Goal: Task Accomplishment & Management: Complete application form

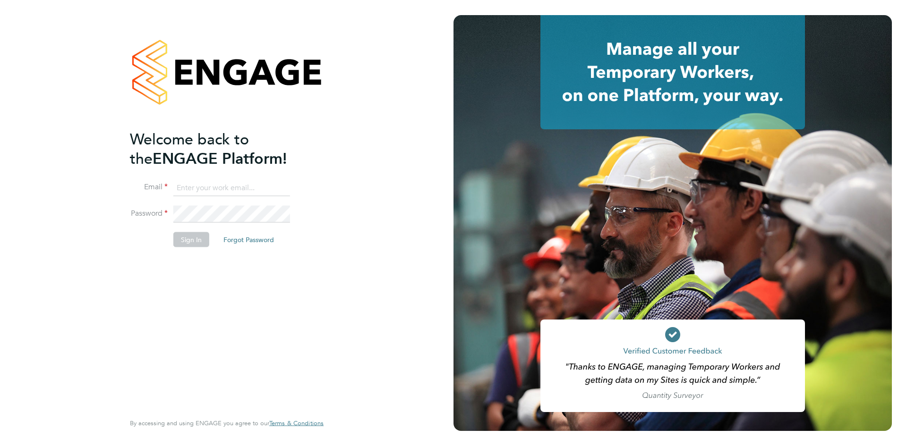
type input "info@cbwstaffingsolutions.com"
click at [182, 237] on button "Sign In" at bounding box center [191, 239] width 36 height 15
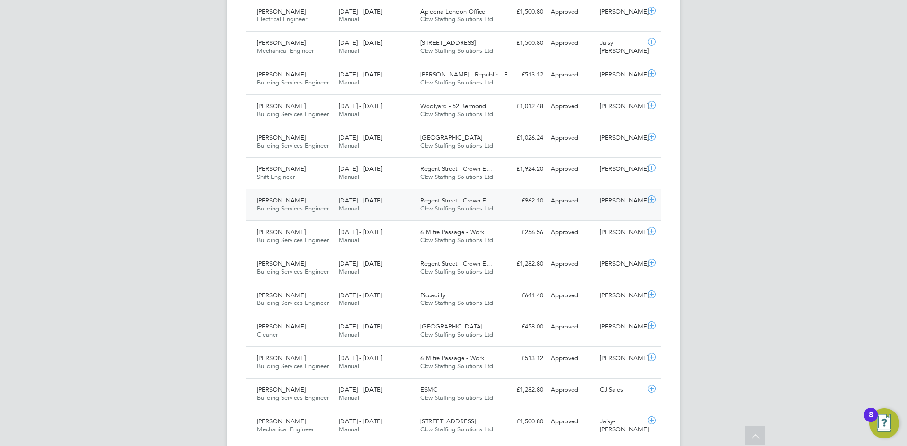
click at [448, 214] on div "Regent Street - Crown E… Cbw Staffing Solutions Ltd" at bounding box center [458, 205] width 82 height 24
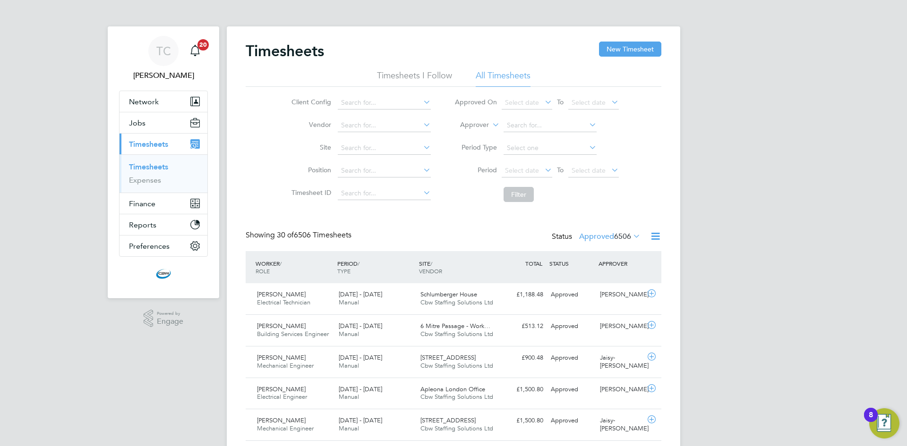
click at [614, 239] on span "6506" at bounding box center [622, 236] width 17 height 9
click at [588, 280] on li "Submitted" at bounding box center [597, 279] width 43 height 13
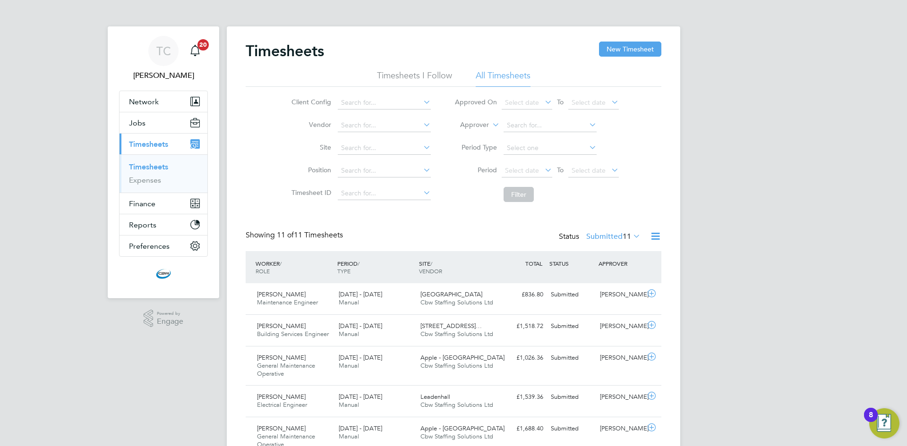
click at [623, 234] on span "11" at bounding box center [627, 236] width 9 height 9
click at [597, 291] on li "Approved" at bounding box center [601, 293] width 43 height 13
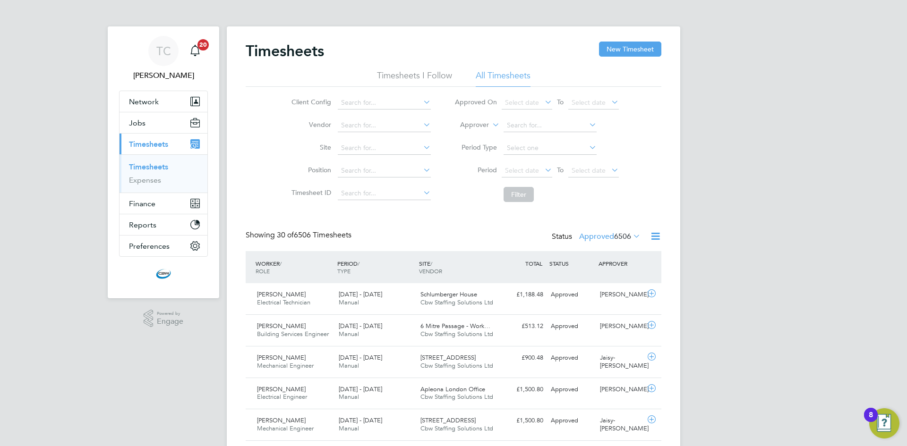
click at [156, 166] on link "Timesheets" at bounding box center [148, 166] width 39 height 9
click at [146, 169] on link "Timesheets" at bounding box center [148, 166] width 39 height 9
click at [631, 53] on button "New Timesheet" at bounding box center [630, 49] width 62 height 15
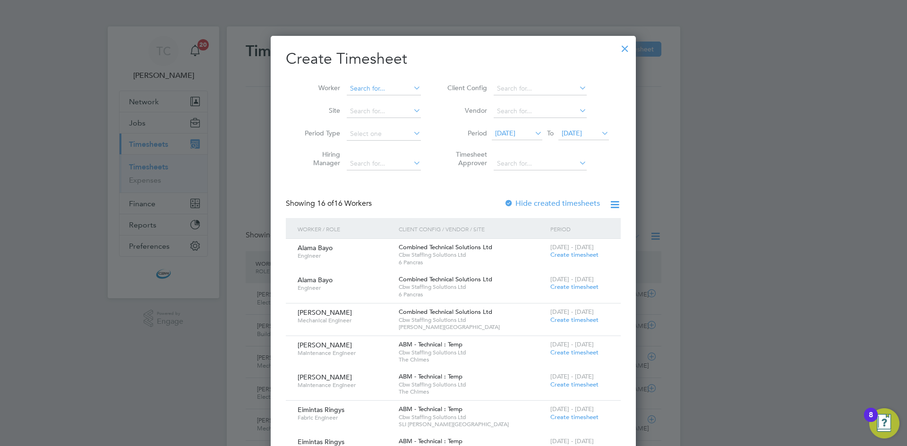
scroll to position [1098, 366]
click at [383, 87] on input at bounding box center [384, 88] width 74 height 13
click at [389, 100] on li "[PERSON_NAME]" at bounding box center [385, 101] width 79 height 13
type input "[PERSON_NAME]"
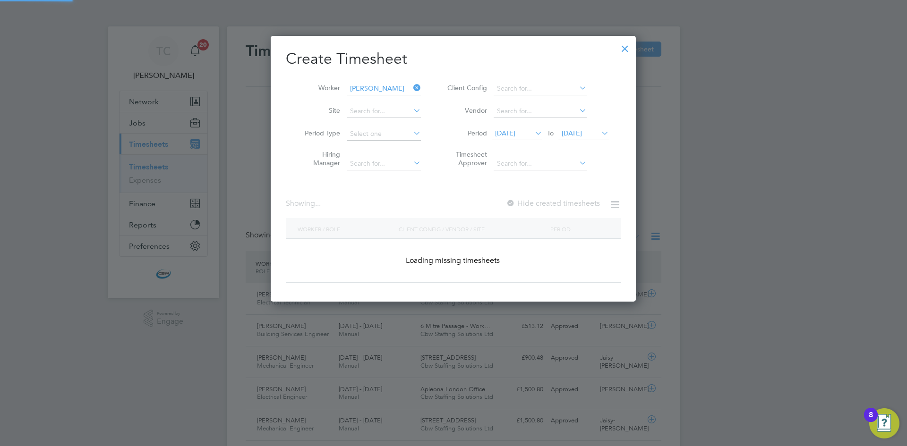
scroll to position [266, 366]
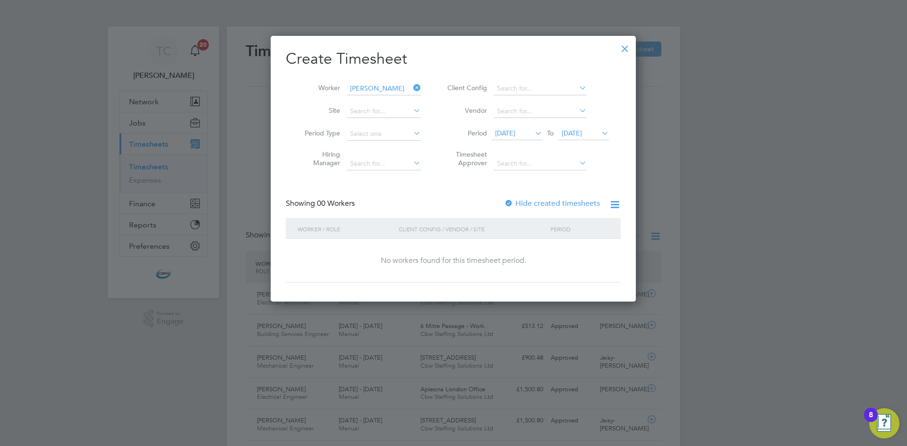
click at [528, 203] on label "Hide created timesheets" at bounding box center [552, 203] width 96 height 9
click at [582, 129] on span "[DATE]" at bounding box center [572, 133] width 20 height 9
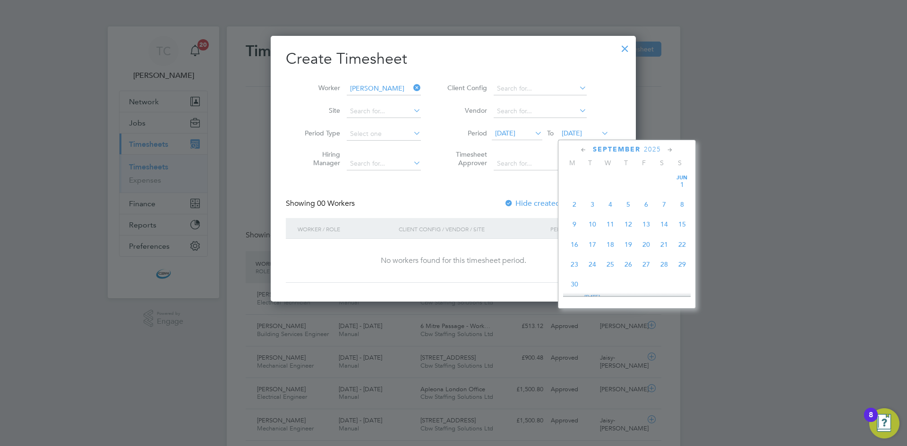
scroll to position [327, 0]
click at [652, 224] on span "19" at bounding box center [646, 216] width 18 height 18
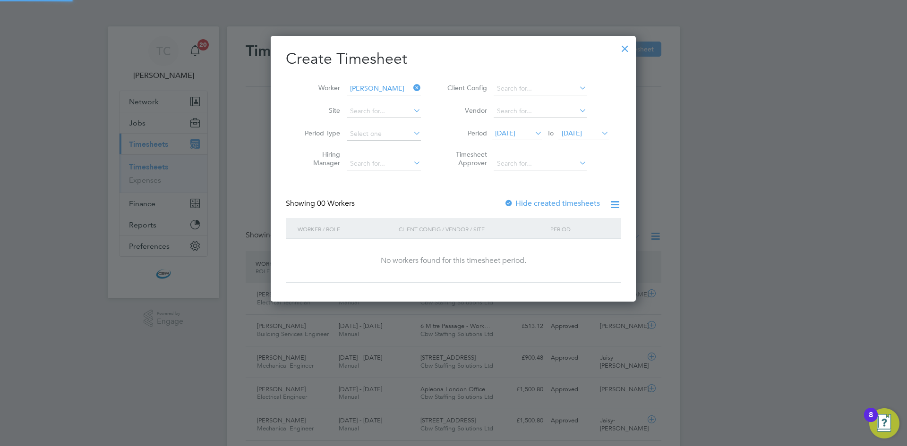
scroll to position [266, 366]
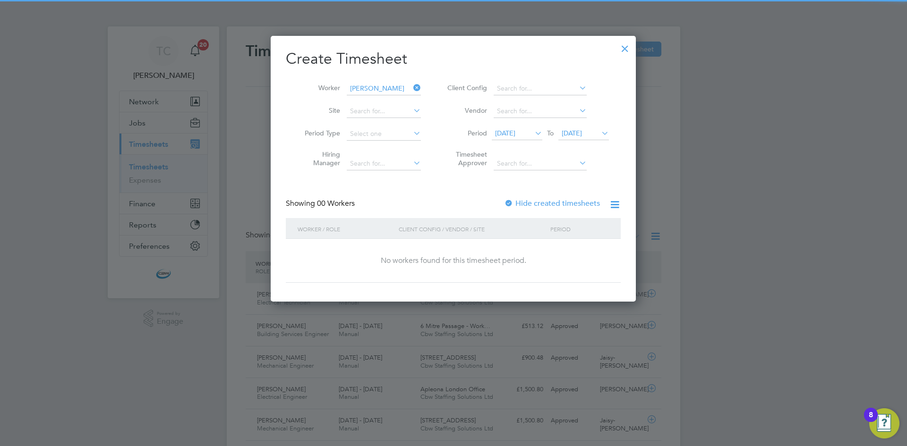
click at [563, 195] on div "Create Timesheet Worker [PERSON_NAME] Site Period Type Hiring Manager Client Co…" at bounding box center [453, 166] width 335 height 234
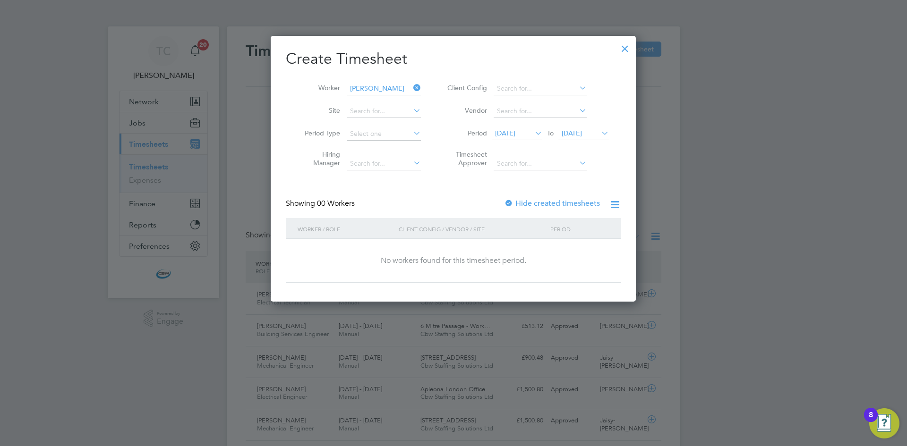
click at [552, 204] on label "Hide created timesheets" at bounding box center [552, 203] width 96 height 9
click at [623, 43] on div at bounding box center [624, 46] width 17 height 17
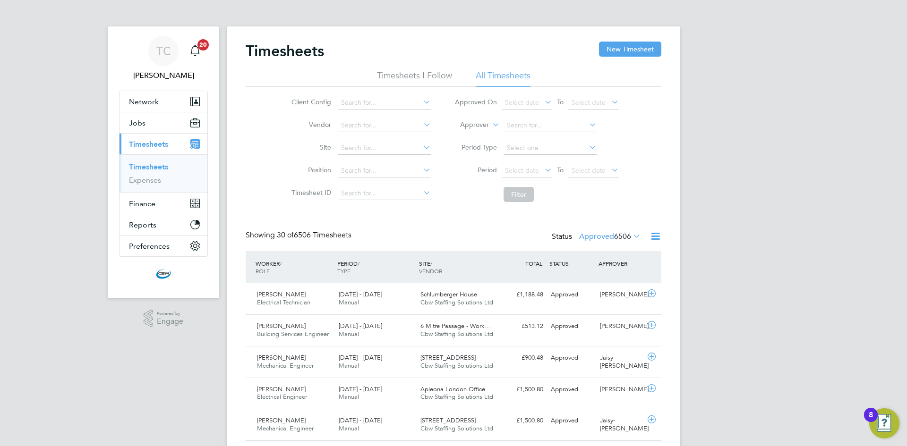
scroll to position [24, 82]
